Goal: Task Accomplishment & Management: Use online tool/utility

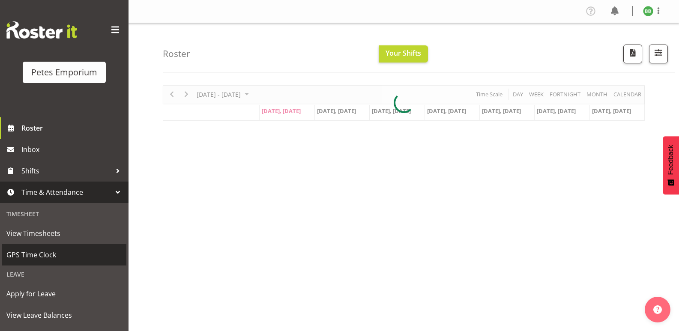
click at [58, 257] on span "GPS Time Clock" at bounding box center [64, 255] width 116 height 13
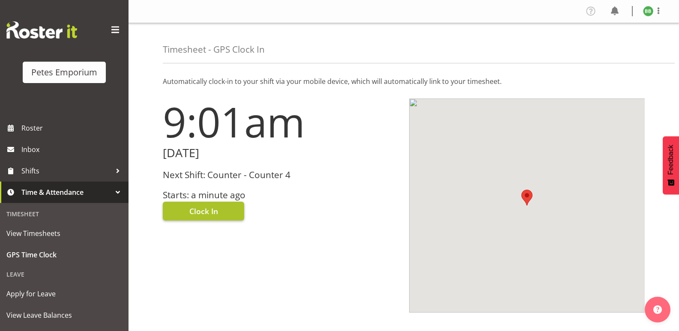
click at [212, 208] on span "Clock In" at bounding box center [203, 211] width 29 height 11
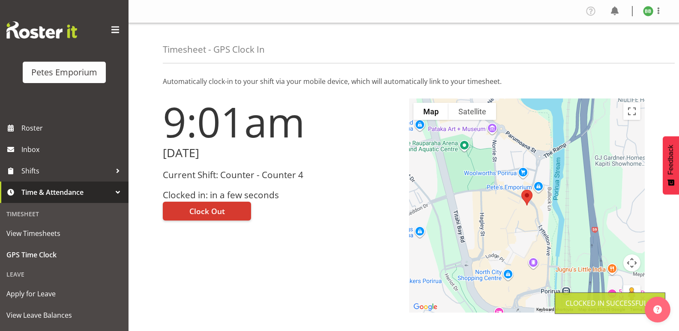
click at [645, 13] on img at bounding box center [648, 11] width 10 height 10
click at [614, 44] on link "Log Out" at bounding box center [622, 44] width 82 height 15
